Goal: Complete application form

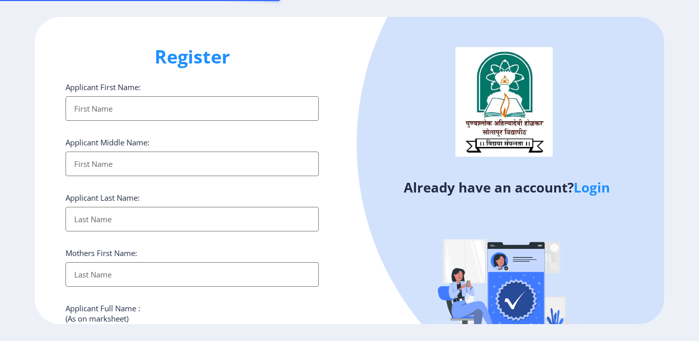
select select
click at [589, 189] on link "Login" at bounding box center [591, 187] width 36 height 18
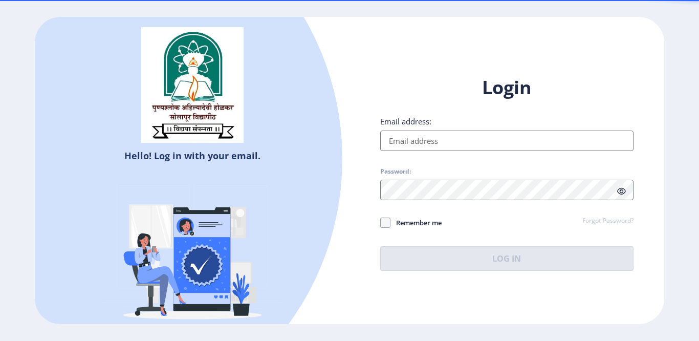
type input "[EMAIL_ADDRESS][DOMAIN_NAME]"
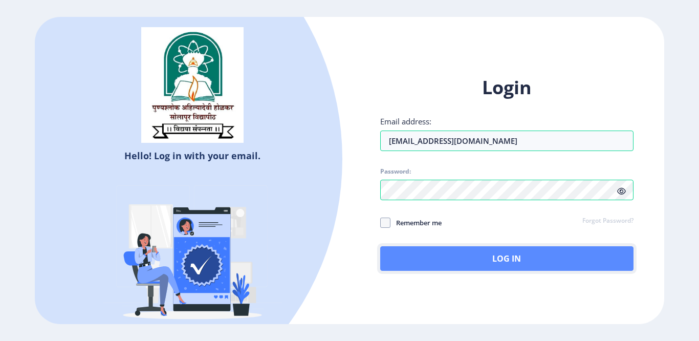
click at [477, 254] on button "Log In" at bounding box center [506, 258] width 253 height 25
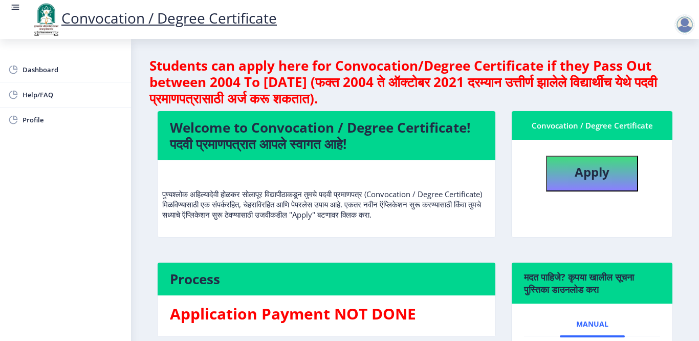
click at [396, 258] on div "Students can apply here for Convocation/Degree Certificate if they Pass Out bet…" at bounding box center [414, 257] width 531 height 401
click at [593, 166] on b "Apply" at bounding box center [591, 171] width 35 height 17
select select
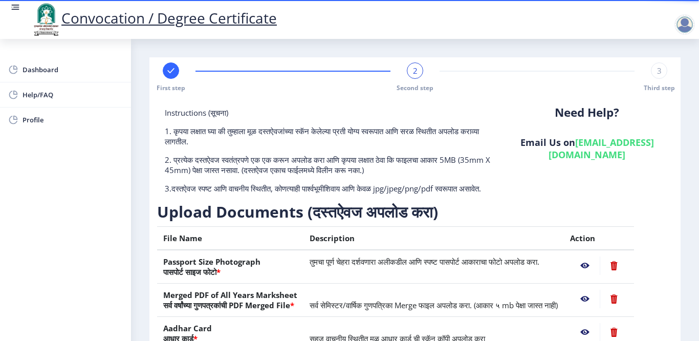
click at [597, 101] on div "Instructions (सूचना) 1. कृपया लक्षात घ्या की तुम्हाला मूळ दस्तऐवजांच्या स्कॅन क…" at bounding box center [414, 275] width 521 height 357
click at [557, 182] on div "Need Help? Email Us on [EMAIL_ADDRESS][DOMAIN_NAME]" at bounding box center [587, 154] width 172 height 94
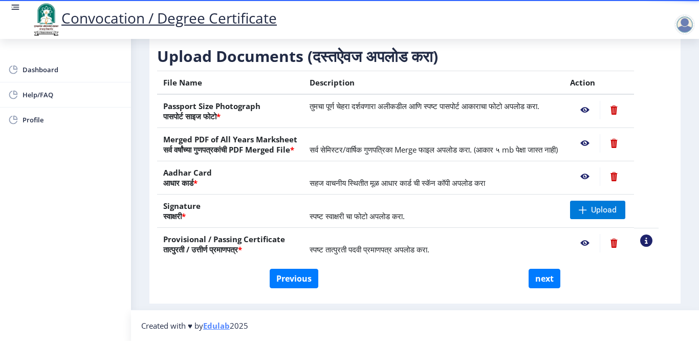
scroll to position [176, 0]
